Goal: Find specific fact: Find specific fact

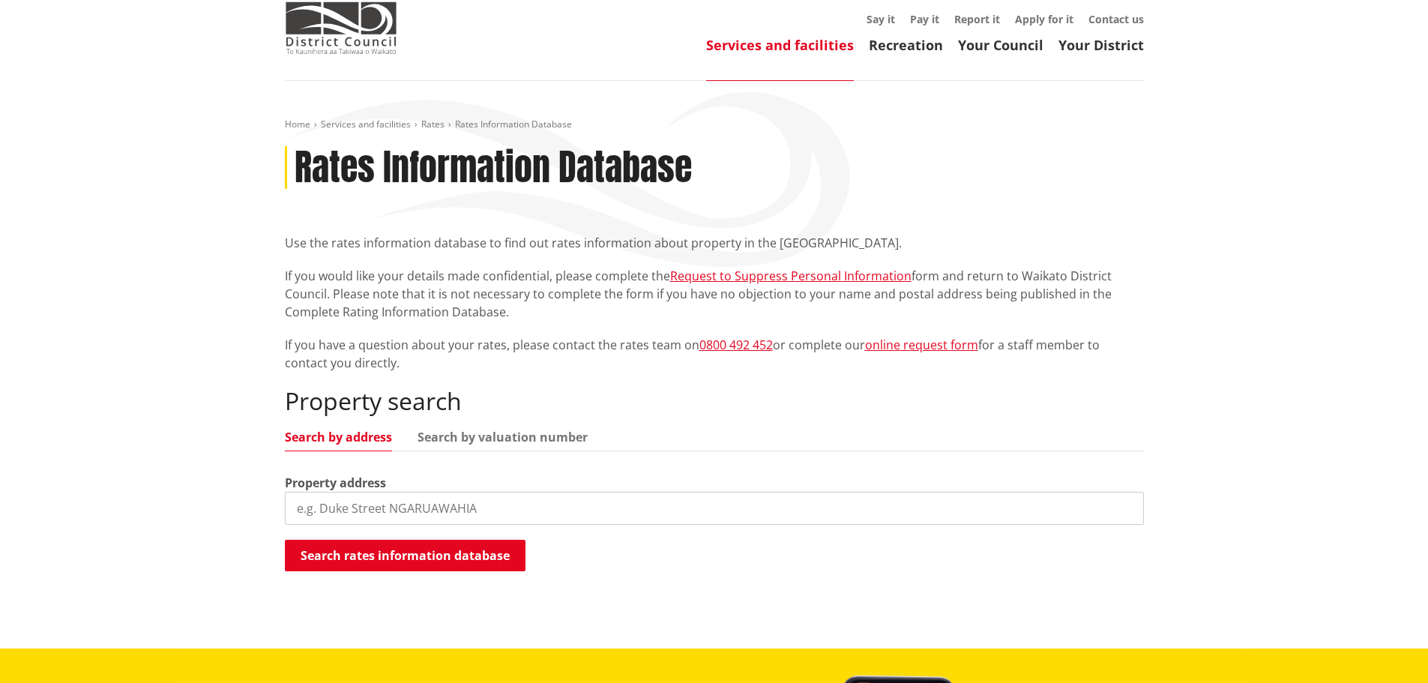
scroll to position [150, 0]
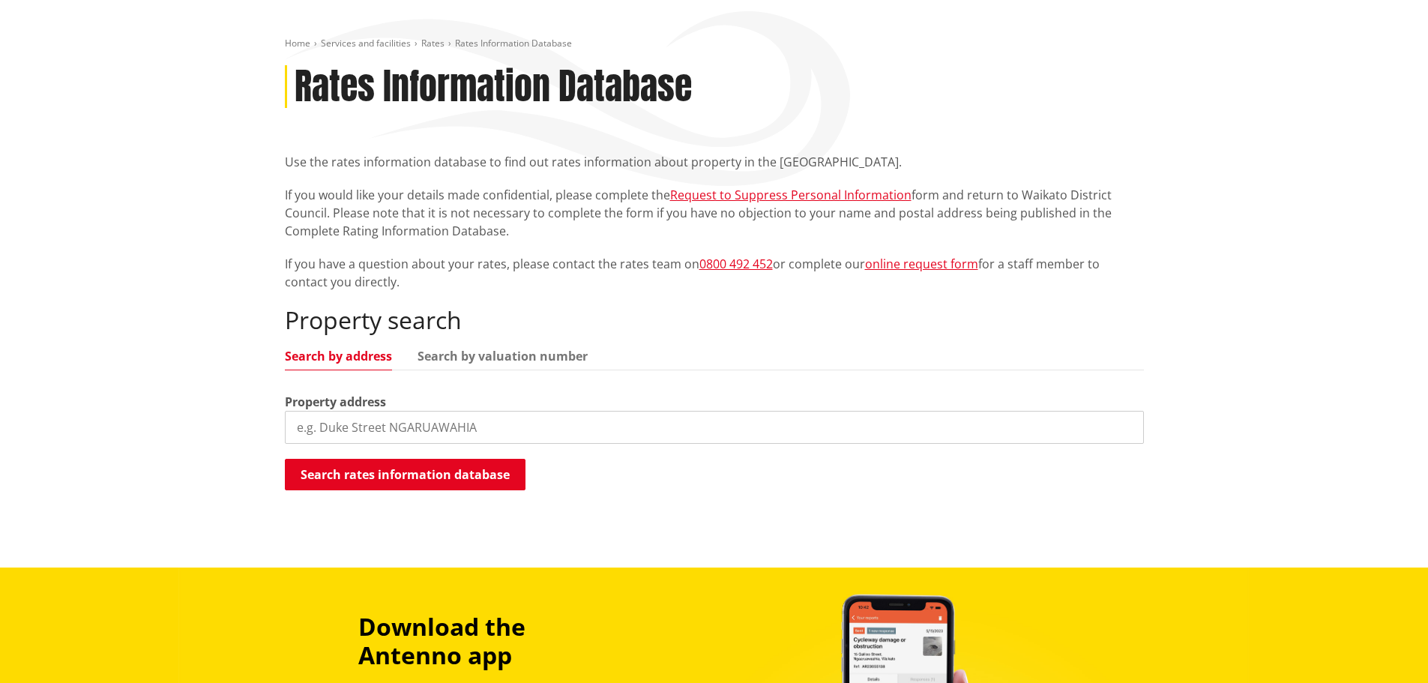
click at [427, 432] on input "search" at bounding box center [714, 427] width 859 height 33
type input "[STREET_ADDRESS]"
click at [473, 484] on button "Search rates information database" at bounding box center [405, 474] width 241 height 31
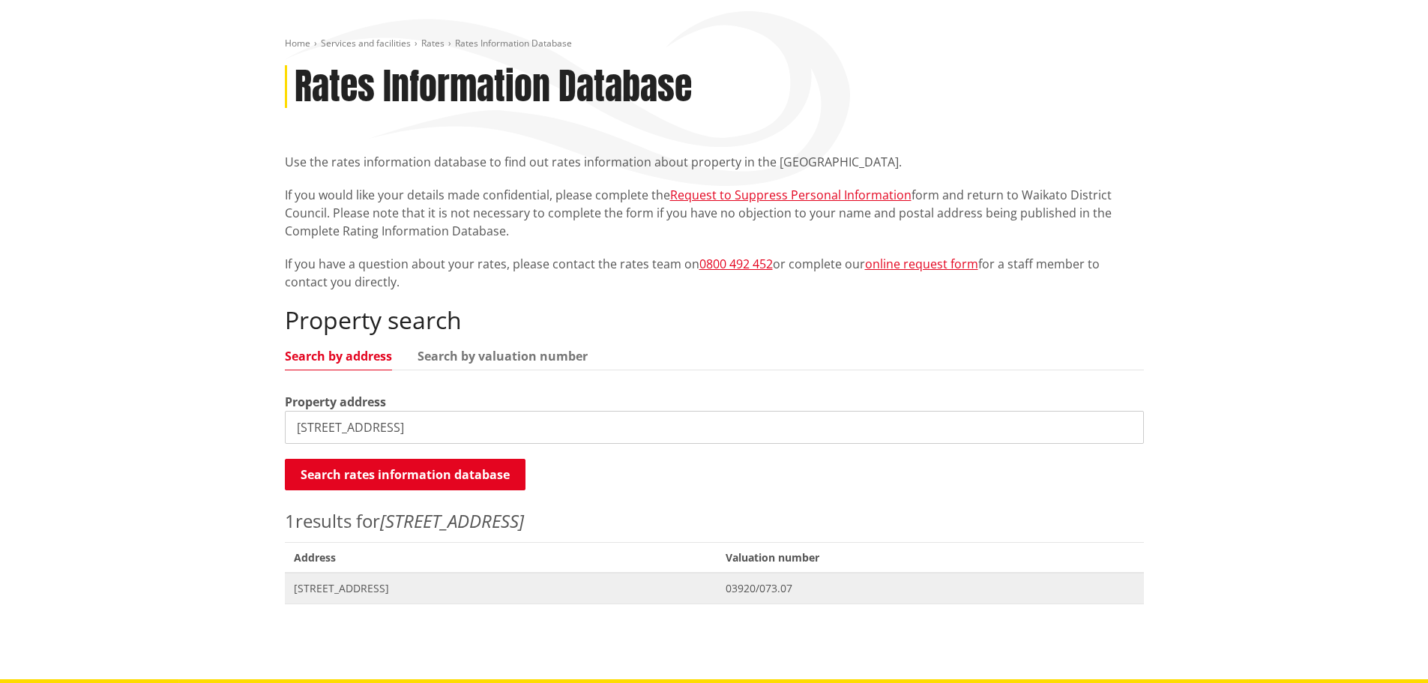
click at [565, 583] on span "[STREET_ADDRESS]" at bounding box center [501, 588] width 415 height 15
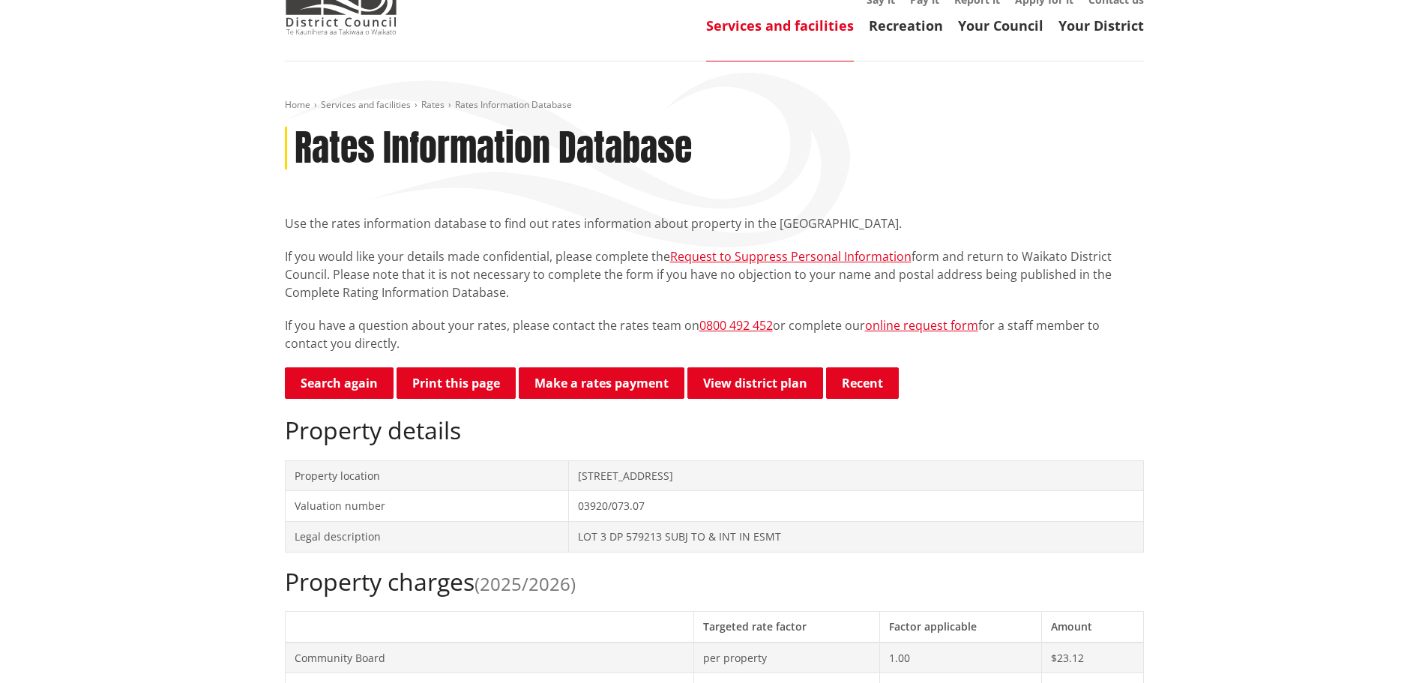
scroll to position [375, 0]
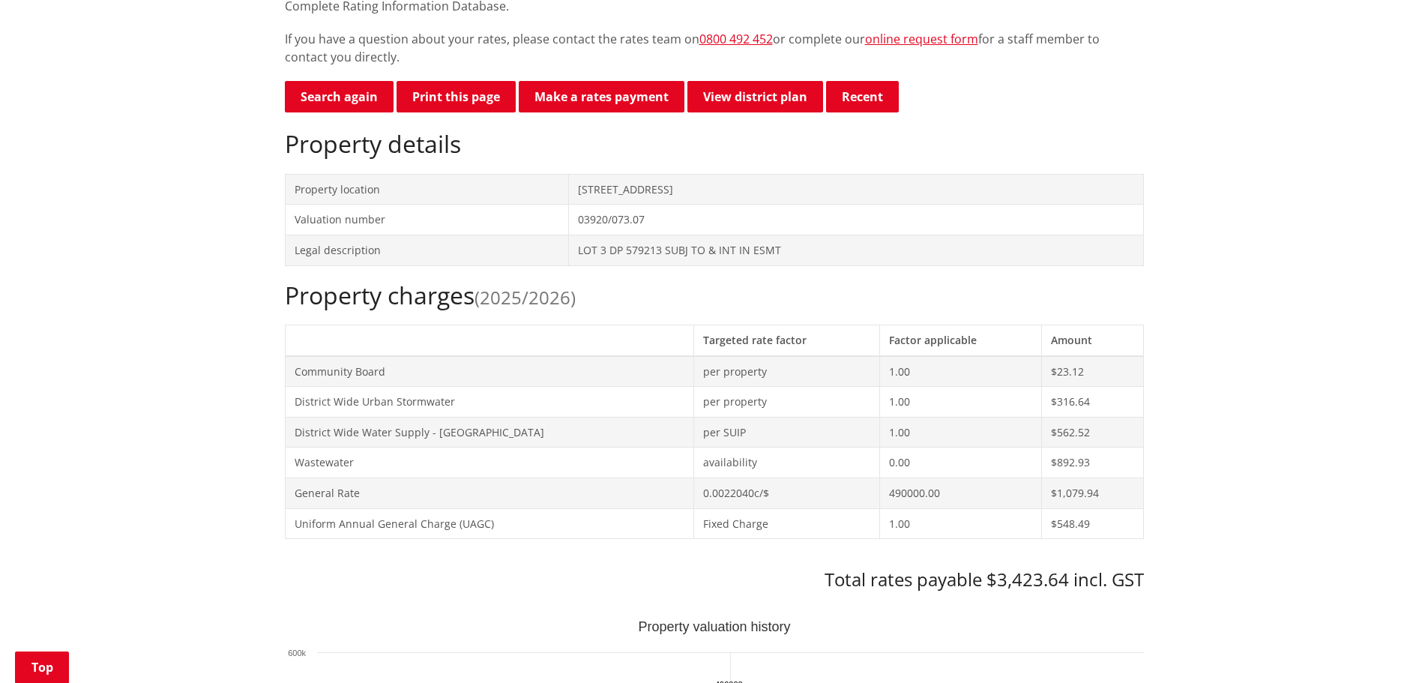
click at [586, 404] on td "District Wide Urban Stormwater" at bounding box center [489, 402] width 409 height 31
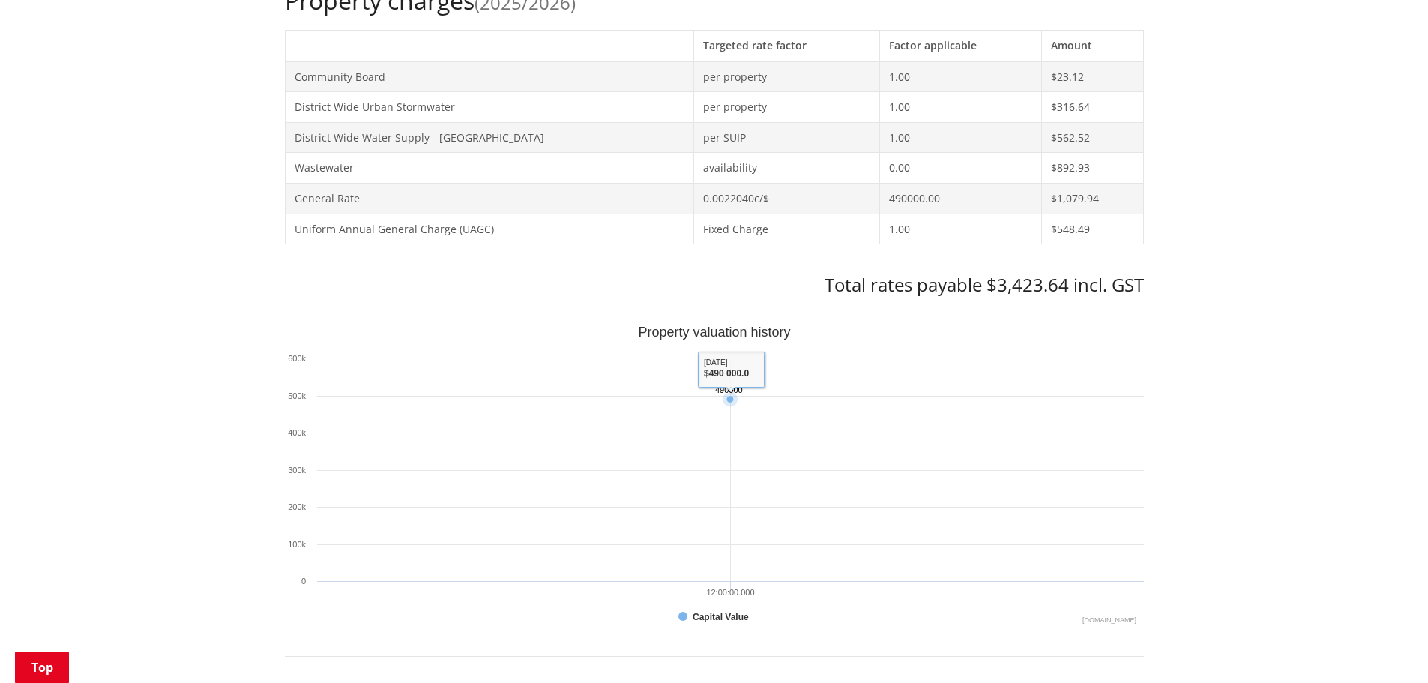
scroll to position [675, 0]
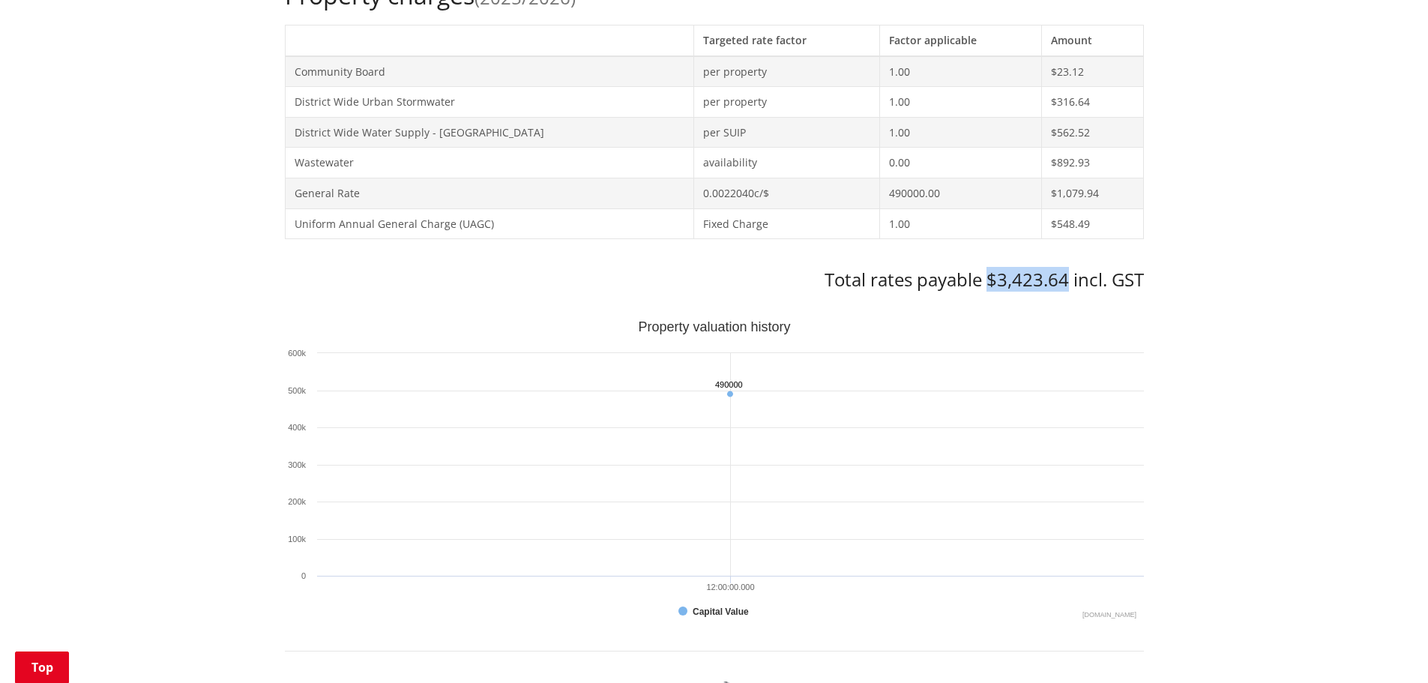
drag, startPoint x: 1048, startPoint y: 279, endPoint x: 990, endPoint y: 282, distance: 57.8
click at [990, 282] on h3 "Total rates payable $3,423.64 incl. GST" at bounding box center [714, 280] width 859 height 22
copy h3 "$3,423.64"
